Goal: Transaction & Acquisition: Purchase product/service

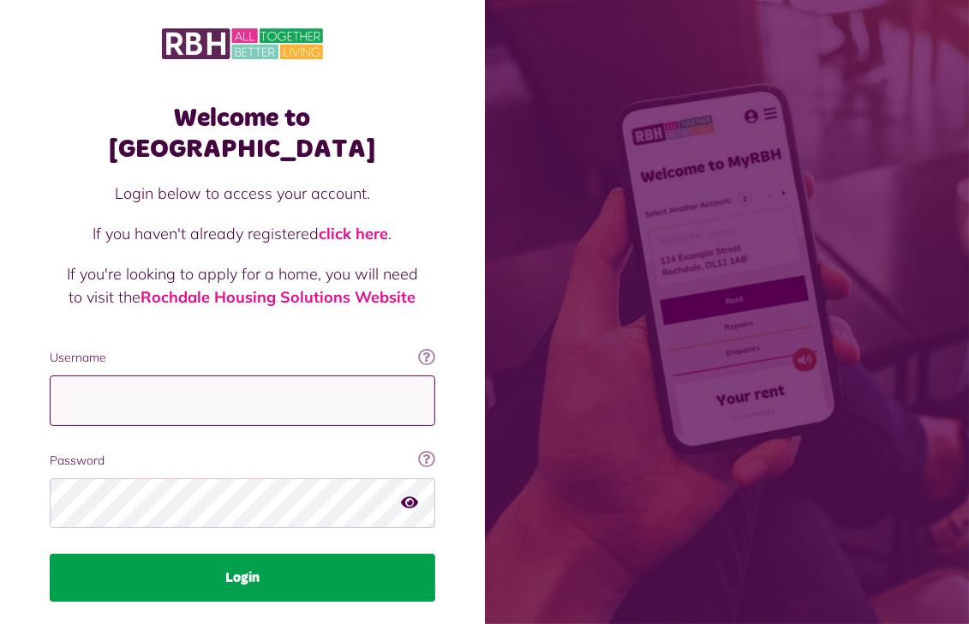
type input "**********"
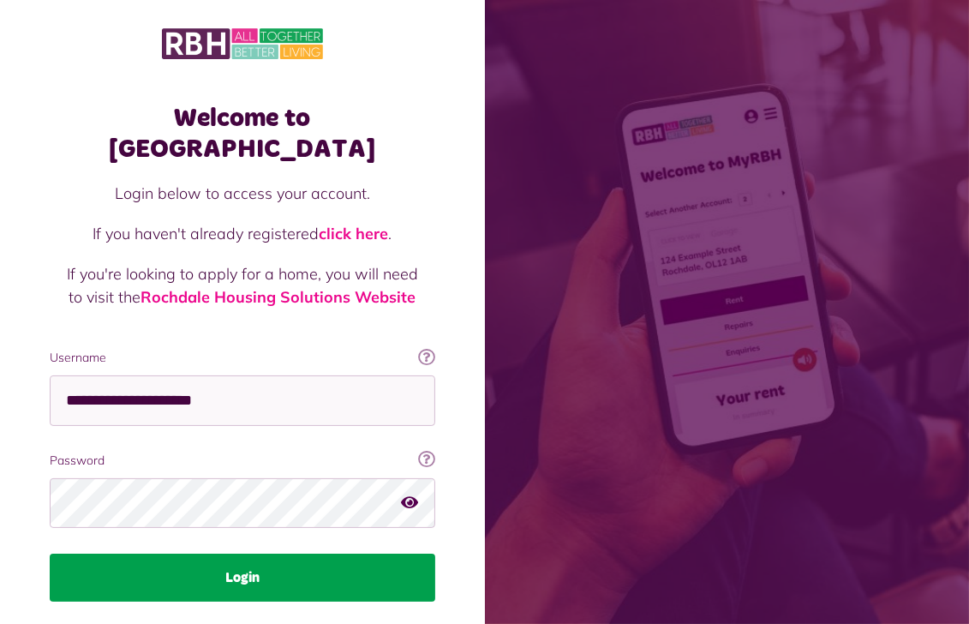
click at [260, 553] on button "Login" at bounding box center [242, 577] width 385 height 48
click at [237, 553] on button "Login" at bounding box center [242, 577] width 385 height 48
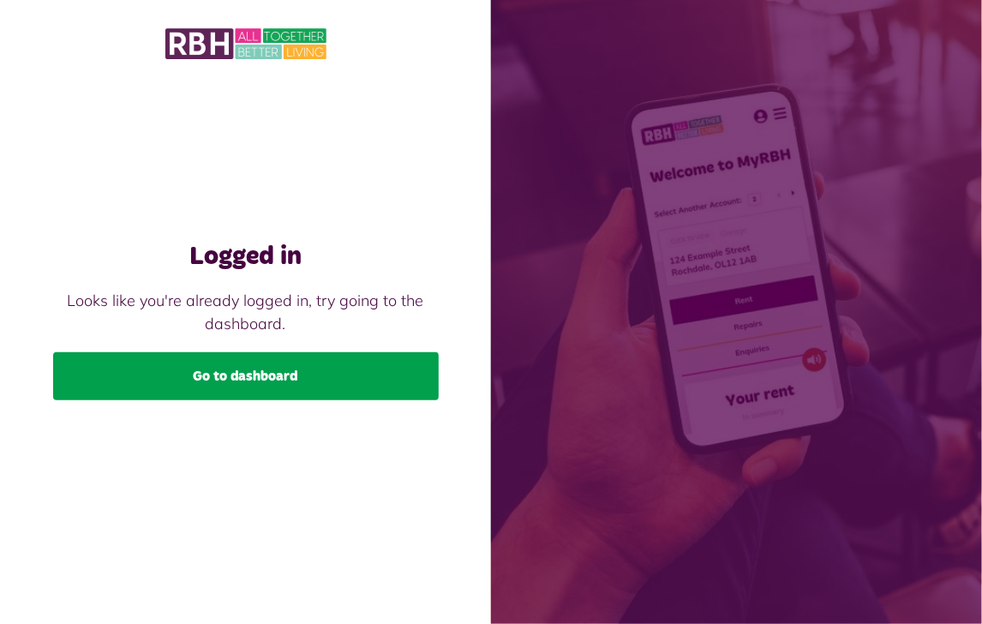
click at [238, 370] on link "Go to dashboard" at bounding box center [245, 376] width 385 height 48
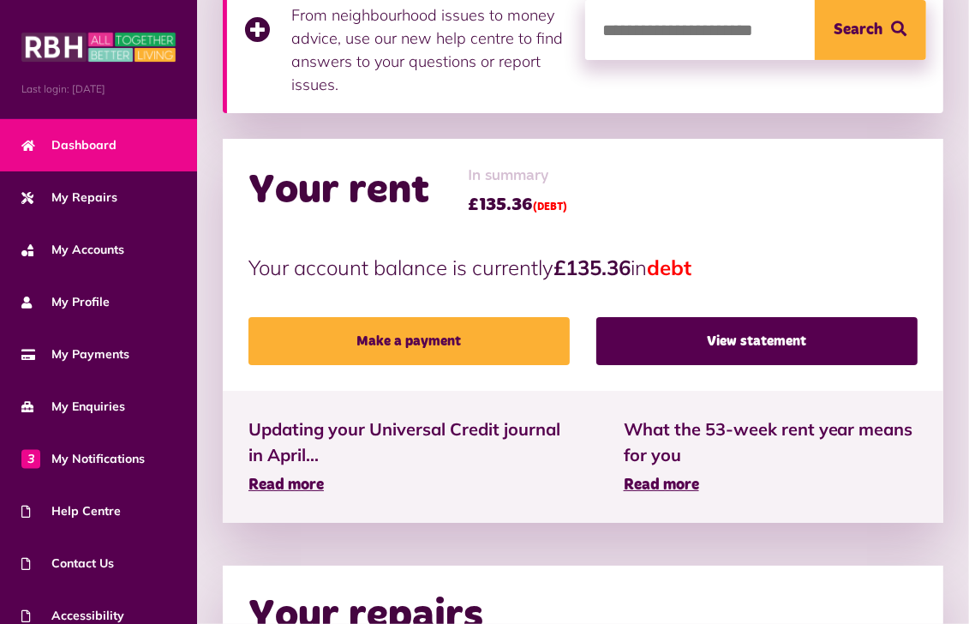
scroll to position [428, 0]
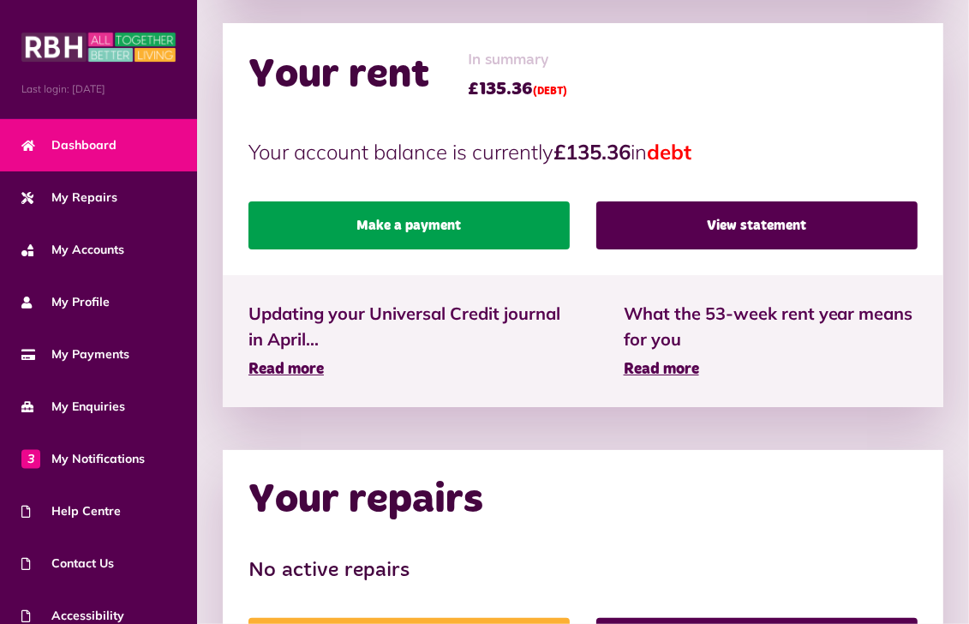
click at [399, 221] on link "Make a payment" at bounding box center [408, 225] width 321 height 48
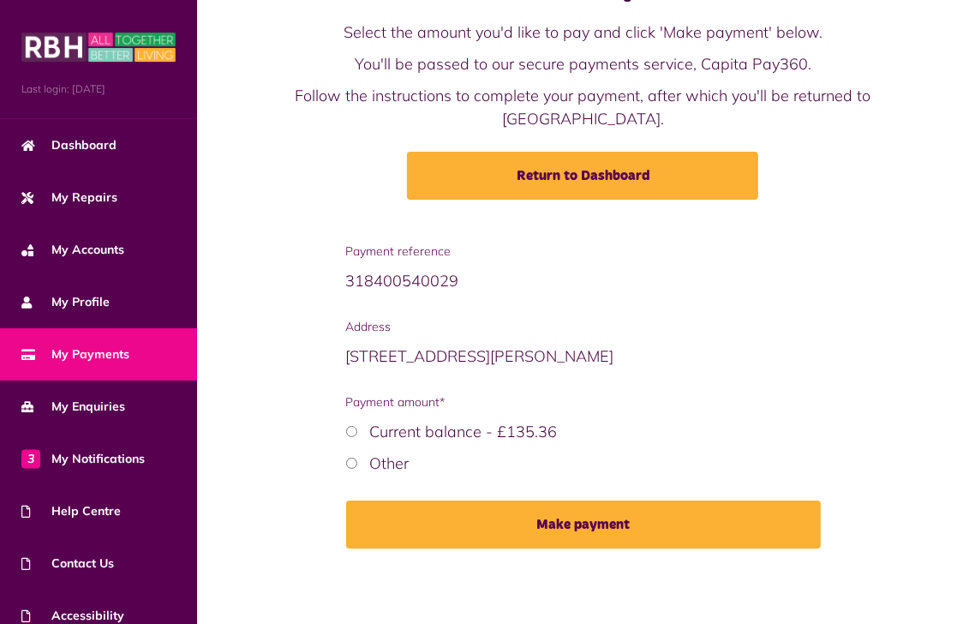
scroll to position [86, 0]
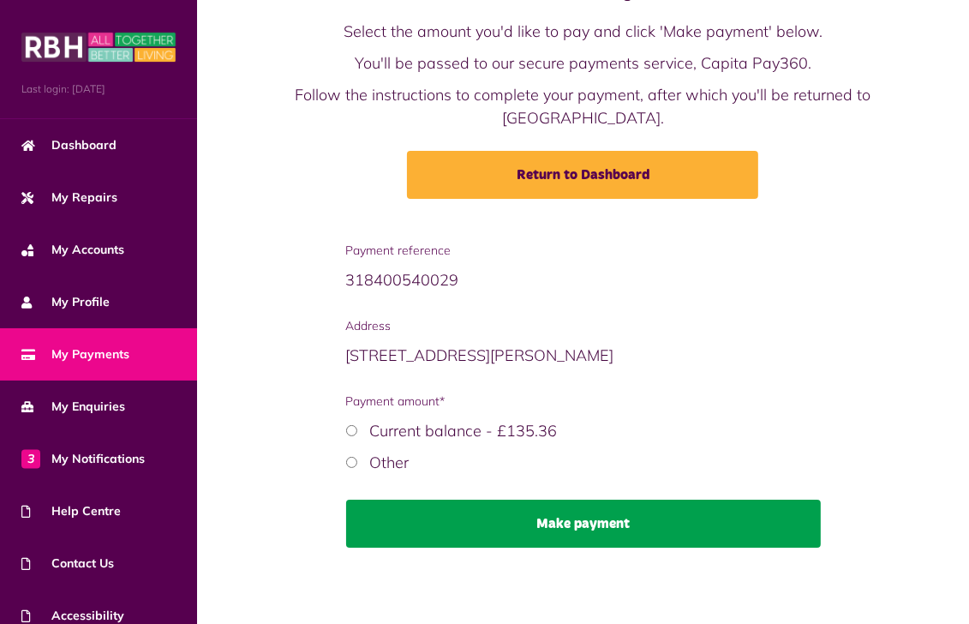
click at [597, 523] on button "Make payment" at bounding box center [583, 523] width 475 height 48
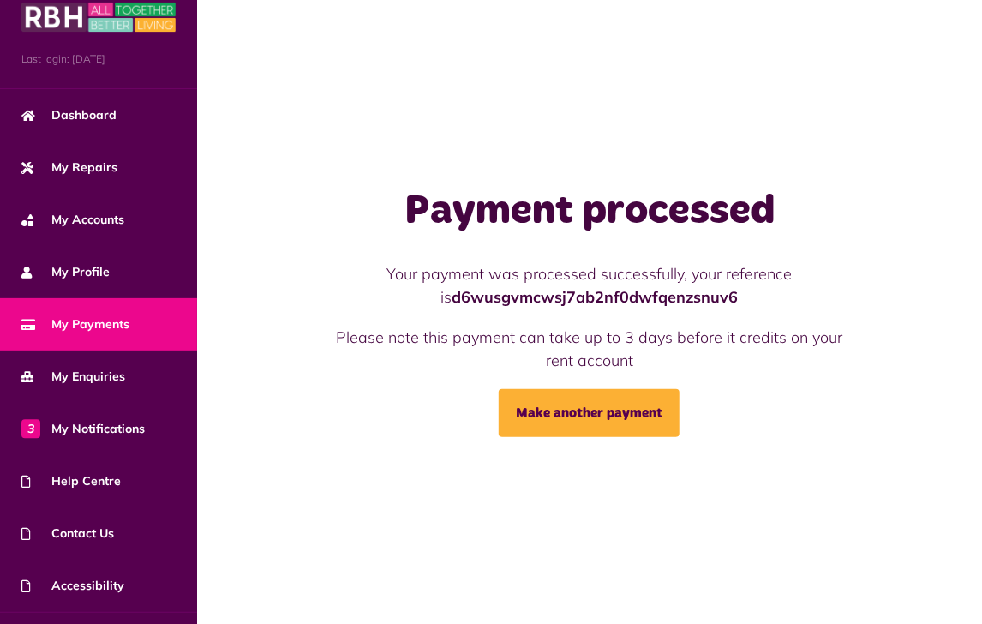
scroll to position [69, 0]
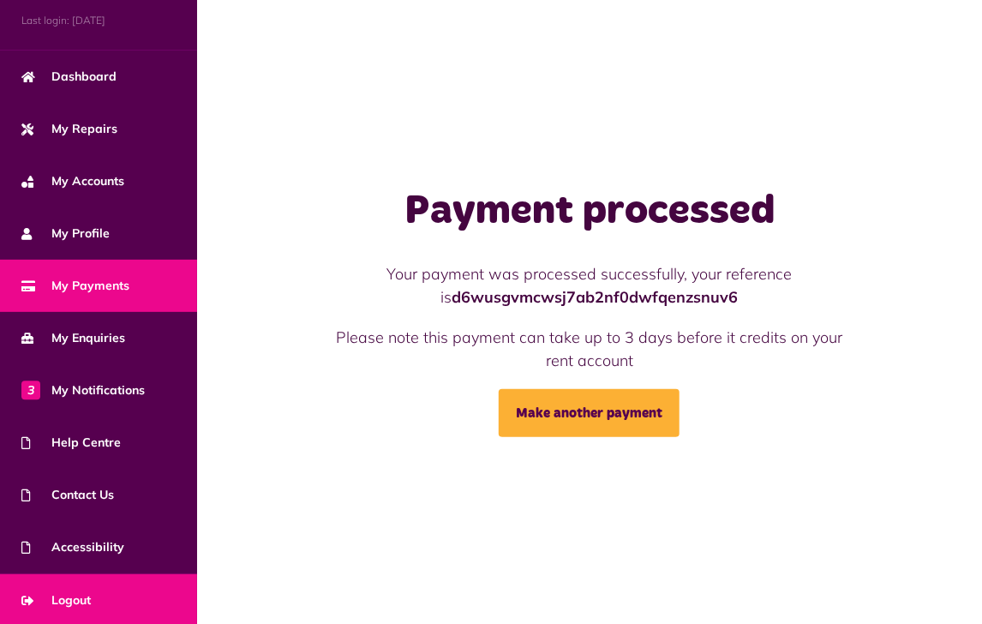
click at [75, 591] on span "Logout" at bounding box center [55, 600] width 69 height 18
